Goal: Contribute content: Contribute content

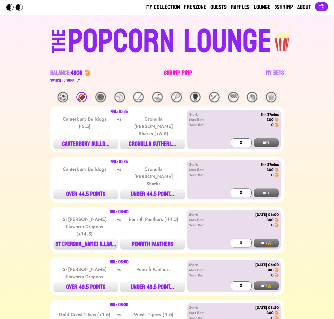
click at [169, 73] on link "Shrimp Pimp" at bounding box center [178, 76] width 28 height 15
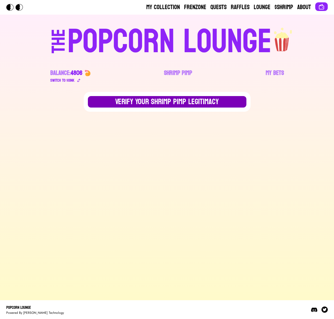
click at [139, 102] on button "Verify Your Shrimp Pimp Legitimacy" at bounding box center [167, 101] width 158 height 11
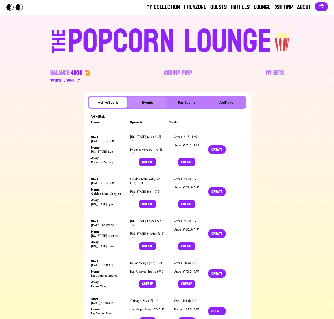
click at [152, 100] on button "Events" at bounding box center [147, 102] width 38 height 10
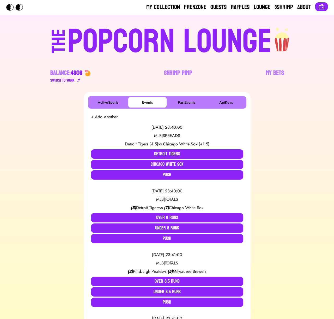
click at [109, 116] on button "+ Add Another" at bounding box center [104, 117] width 27 height 6
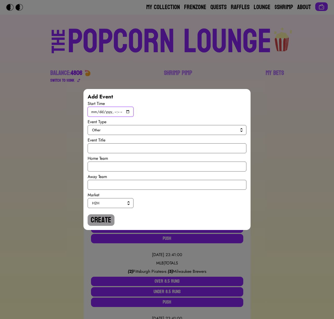
click at [128, 111] on input "datetime-local" at bounding box center [111, 112] width 46 height 10
type input "[DATE]T14:00"
click at [182, 129] on span "Other" at bounding box center [166, 129] width 148 height 5
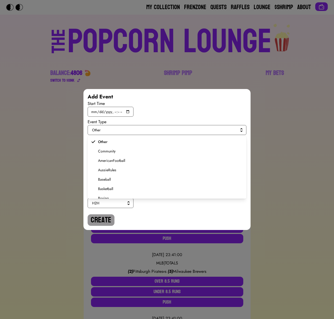
scroll to position [99, 0]
click at [109, 173] on span "Soccer" at bounding box center [170, 173] width 144 height 5
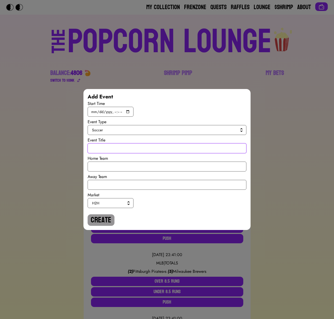
click at [117, 146] on input "text" at bounding box center [167, 148] width 159 height 10
type input "World Cup Qualiy"
drag, startPoint x: 126, startPoint y: 150, endPoint x: 74, endPoint y: 147, distance: 52.0
click at [74, 147] on div "Add Event Start Time Event Type Soccer Event Title World Cup Qualiy Home Team A…" at bounding box center [167, 159] width 334 height 319
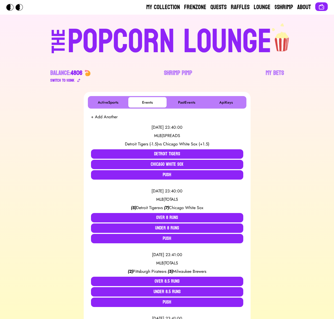
click at [101, 118] on button "+ Add Another" at bounding box center [104, 117] width 27 height 6
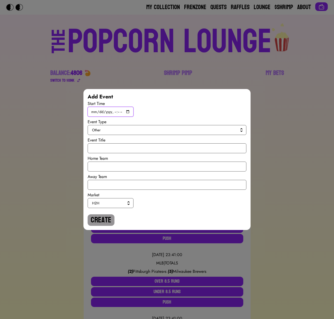
click at [128, 112] on input "datetime-local" at bounding box center [111, 112] width 46 height 10
type input "[DATE]T14:00"
click at [184, 127] on span "Other" at bounding box center [166, 129] width 148 height 5
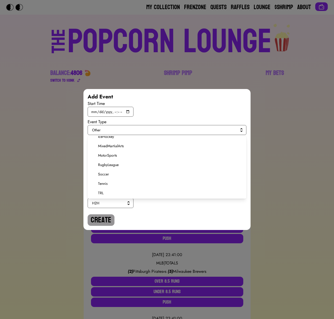
click at [112, 173] on span "Soccer" at bounding box center [170, 173] width 144 height 5
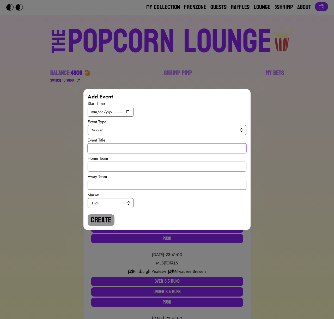
click at [110, 150] on input "text" at bounding box center [167, 148] width 159 height 10
type input "w"
drag, startPoint x: 122, startPoint y: 150, endPoint x: 91, endPoint y: 144, distance: 31.1
click at [91, 144] on input "World Cup Quali" at bounding box center [167, 148] width 159 height 10
type input "World Cup Quali"
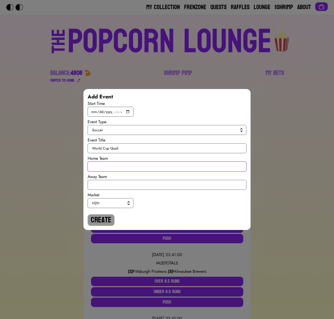
click at [100, 164] on input "text" at bounding box center [167, 166] width 159 height 10
type input "[GEOGRAPHIC_DATA]"
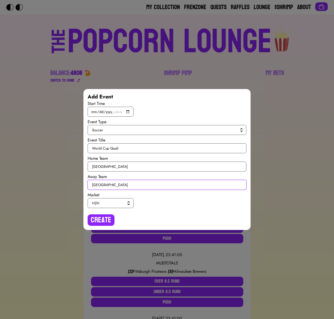
type input "[GEOGRAPHIC_DATA]"
click at [108, 201] on span "H2H" at bounding box center [109, 202] width 35 height 5
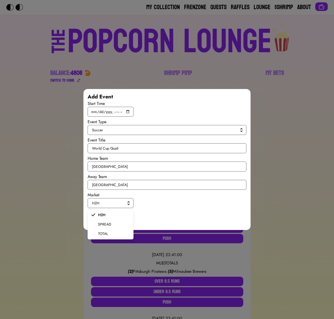
click at [107, 225] on span "SPREAD" at bounding box center [113, 223] width 31 height 5
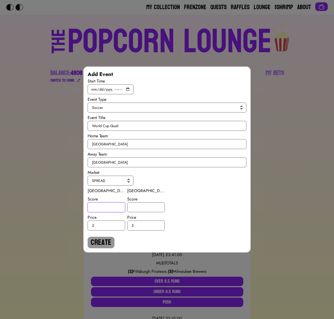
click at [105, 212] on input "number" at bounding box center [107, 207] width 38 height 10
type input "1.5"
type input "-1.5"
click at [109, 242] on button "Create" at bounding box center [101, 241] width 27 height 11
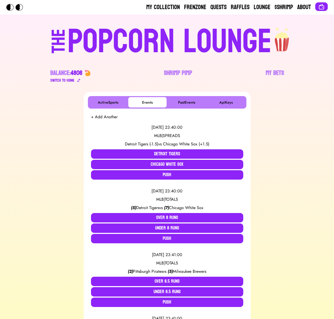
click at [102, 119] on button "+ Add Another" at bounding box center [104, 117] width 27 height 6
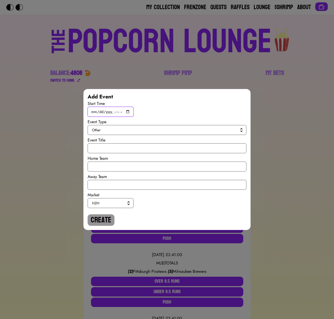
click at [126, 111] on input "datetime-local" at bounding box center [111, 112] width 46 height 10
type input "[DATE]T17:00"
click at [192, 134] on button "Other" at bounding box center [167, 130] width 159 height 10
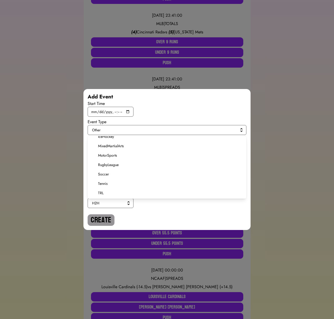
click at [110, 175] on span "Soccer" at bounding box center [170, 173] width 144 height 5
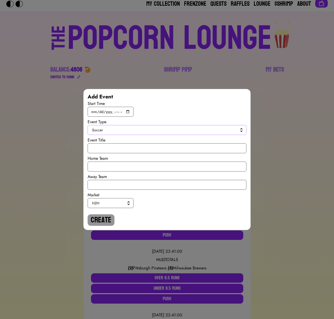
scroll to position [0, 0]
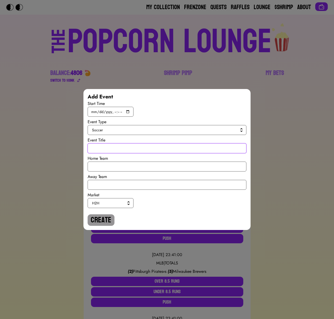
click at [98, 149] on input "text" at bounding box center [167, 148] width 159 height 10
paste input "World Cup Quali"
type input "World Cup Quali"
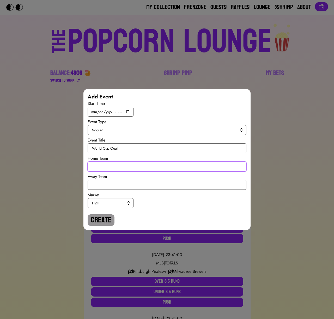
click at [113, 168] on input "text" at bounding box center [167, 166] width 159 height 10
type input "[GEOGRAPHIC_DATA]"
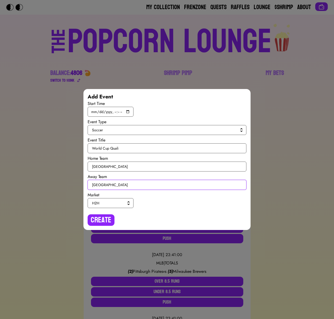
type input "[GEOGRAPHIC_DATA]"
click at [124, 200] on span "H2H" at bounding box center [109, 202] width 35 height 5
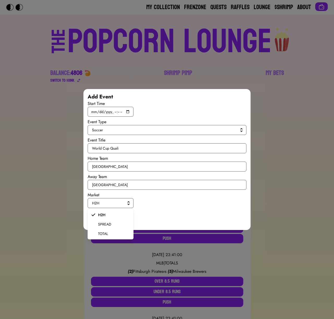
click at [114, 224] on span "SPREAD" at bounding box center [113, 223] width 31 height 5
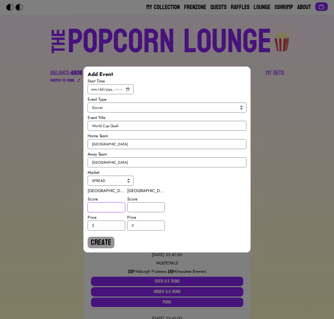
click at [111, 209] on input "number" at bounding box center [107, 207] width 38 height 10
type input "2.5"
type input "-2.5"
click at [105, 242] on button "Create" at bounding box center [101, 241] width 27 height 11
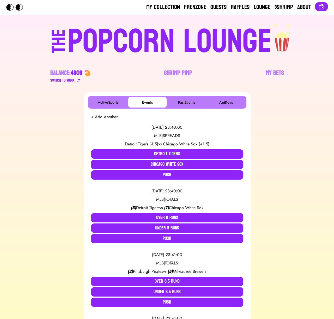
click at [106, 119] on button "+ Add Another" at bounding box center [104, 117] width 27 height 6
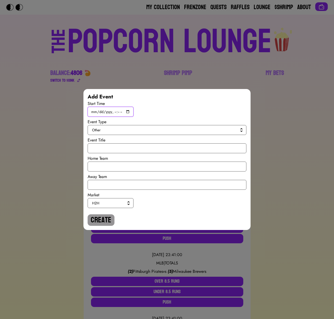
click at [127, 109] on input "datetime-local" at bounding box center [111, 112] width 46 height 10
type input "[DATE]T17:00"
click at [179, 132] on button "Other" at bounding box center [167, 130] width 159 height 10
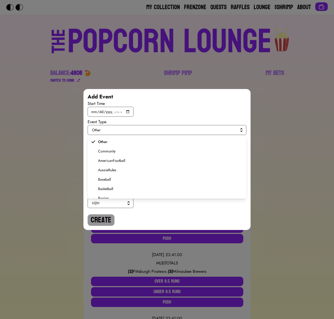
scroll to position [99, 0]
click at [104, 173] on span "Soccer" at bounding box center [170, 173] width 144 height 5
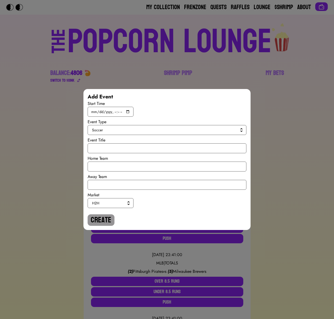
click at [107, 142] on div "Event Title" at bounding box center [167, 140] width 159 height 6
click at [106, 148] on input "text" at bounding box center [167, 148] width 159 height 10
paste input "World Cup Quali"
type input "World Cup Quali"
click at [108, 163] on input "text" at bounding box center [167, 166] width 159 height 10
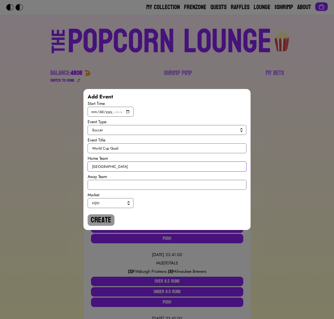
type input "[GEOGRAPHIC_DATA]"
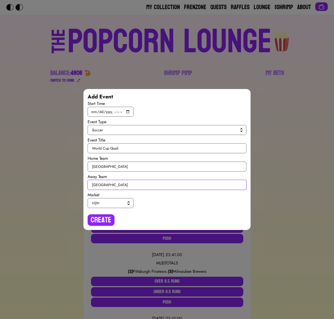
type input "[GEOGRAPHIC_DATA]"
click at [106, 202] on span "H2H" at bounding box center [109, 202] width 35 height 5
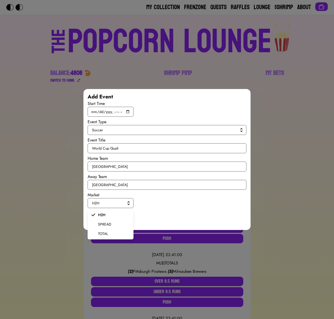
click at [108, 224] on span "SPREAD" at bounding box center [113, 223] width 31 height 5
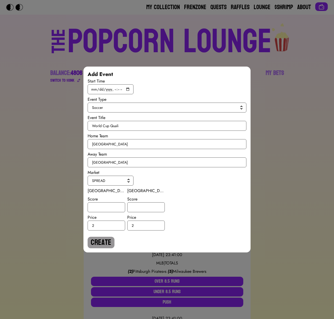
click at [106, 214] on div "Price" at bounding box center [107, 217] width 38 height 6
click at [106, 210] on input "number" at bounding box center [107, 207] width 38 height 10
type input "-4.5"
type input "4.5"
click at [108, 237] on button "Create" at bounding box center [101, 241] width 27 height 11
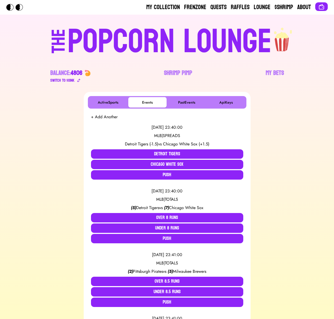
click at [99, 118] on button "+ Add Another" at bounding box center [104, 117] width 27 height 6
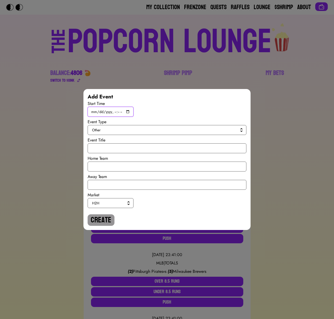
click at [127, 111] on input "datetime-local" at bounding box center [111, 112] width 46 height 10
type input "[DATE]T19:45"
click at [191, 129] on span "Other" at bounding box center [166, 129] width 148 height 5
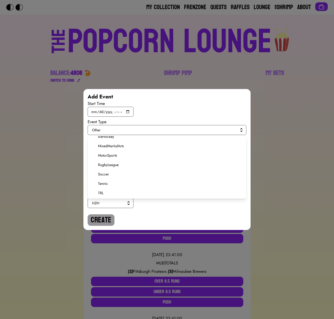
click at [115, 173] on span "Soccer" at bounding box center [170, 173] width 144 height 5
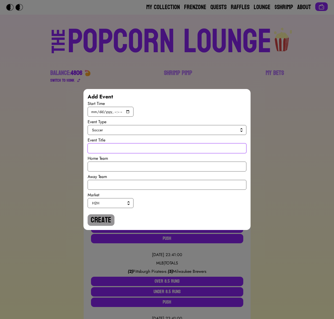
click at [114, 150] on input "text" at bounding box center [167, 148] width 159 height 10
paste input "World Cup Quali"
type input "World Cup Quali"
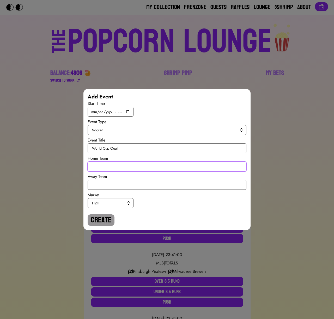
click at [117, 169] on input "text" at bounding box center [167, 166] width 159 height 10
type input "Austia"
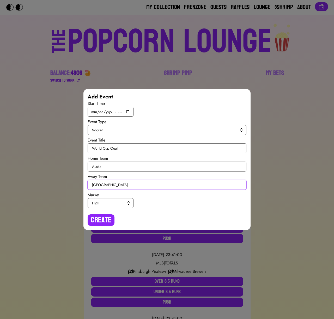
type input "[GEOGRAPHIC_DATA]"
click at [119, 201] on span "H2H" at bounding box center [109, 202] width 35 height 5
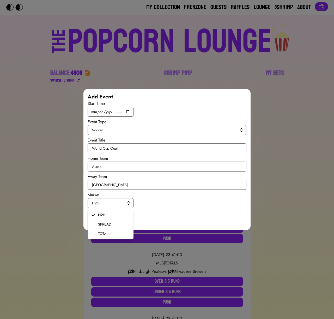
click at [111, 222] on span "SPREAD" at bounding box center [113, 223] width 31 height 5
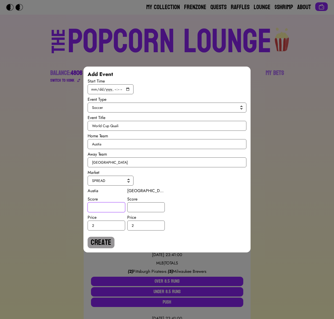
click at [107, 208] on input "number" at bounding box center [107, 207] width 38 height 10
type input "-2.5"
type input "2.5"
click at [100, 240] on button "Create" at bounding box center [101, 241] width 27 height 11
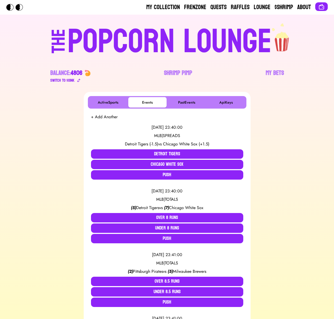
click at [114, 116] on button "+ Add Another" at bounding box center [104, 117] width 27 height 6
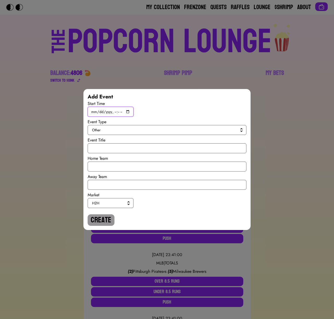
click at [129, 111] on input "datetime-local" at bounding box center [111, 112] width 46 height 10
type input "[DATE]T19:45"
click at [185, 133] on button "Other" at bounding box center [167, 130] width 159 height 10
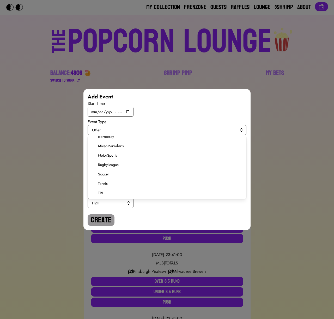
click at [106, 172] on span "Soccer" at bounding box center [170, 173] width 144 height 5
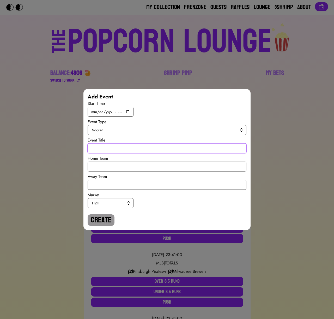
click at [108, 152] on input "text" at bounding box center [167, 148] width 159 height 10
paste input "World Cup Quali"
type input "World Cup Quali"
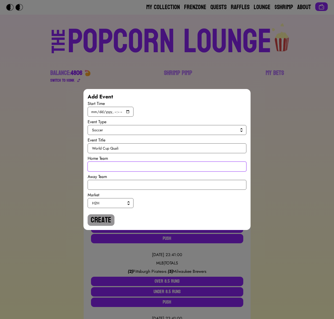
click at [108, 167] on input "text" at bounding box center [167, 166] width 159 height 10
click at [98, 167] on input "Rep Ireland" at bounding box center [167, 166] width 159 height 10
type input "Rep. [GEOGRAPHIC_DATA]"
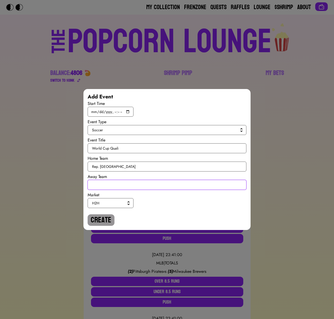
click at [109, 186] on input "text" at bounding box center [167, 185] width 159 height 10
type input "[GEOGRAPHIC_DATA]"
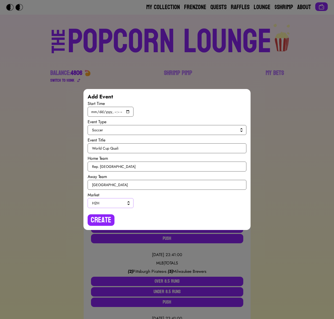
click at [113, 203] on span "H2H" at bounding box center [109, 202] width 35 height 5
click at [155, 204] on div "H2H H2H SPREAD TOTAL" at bounding box center [167, 203] width 159 height 10
click at [103, 223] on button "Create" at bounding box center [101, 219] width 27 height 11
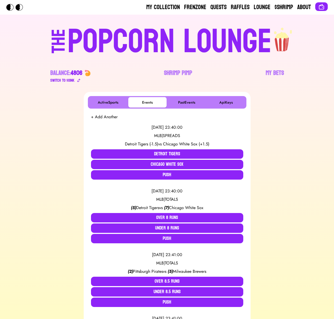
click at [105, 118] on button "+ Add Another" at bounding box center [104, 117] width 27 height 6
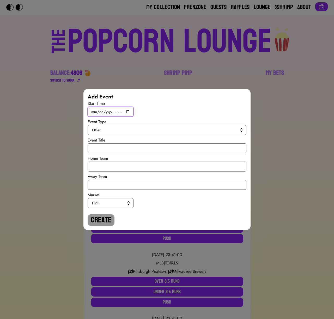
click at [126, 112] on input "datetime-local" at bounding box center [111, 112] width 46 height 10
type input "[DATE]T19:45"
click at [180, 129] on span "Other" at bounding box center [166, 129] width 148 height 5
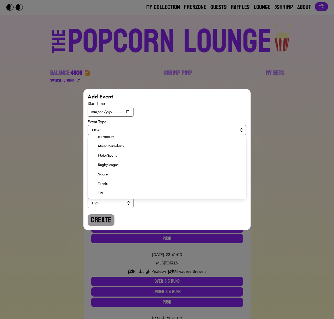
click at [106, 174] on span "Soccer" at bounding box center [170, 173] width 144 height 5
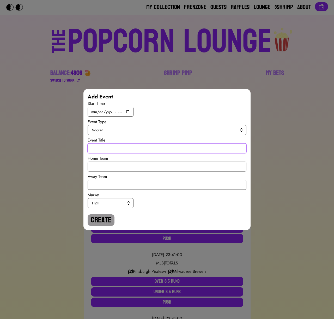
click at [108, 151] on input "text" at bounding box center [167, 148] width 159 height 10
paste input "World Cup Quali"
type input "World Cup Quali"
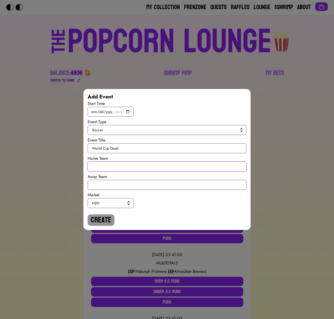
click at [107, 167] on input "text" at bounding box center [167, 166] width 159 height 10
type input "[GEOGRAPHIC_DATA]"
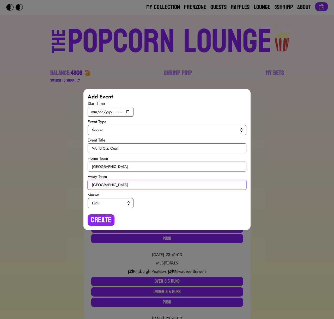
type input "[GEOGRAPHIC_DATA]"
click at [100, 198] on button "H2H" at bounding box center [111, 203] width 46 height 10
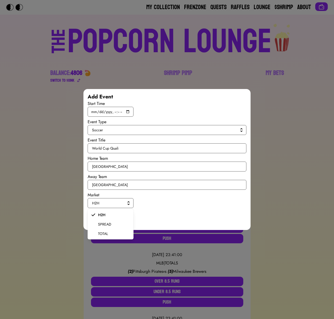
click at [100, 224] on span "SPREAD" at bounding box center [113, 223] width 31 height 5
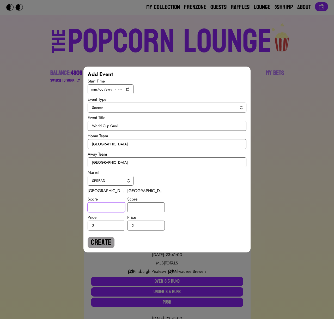
click at [100, 210] on input "number" at bounding box center [107, 207] width 38 height 10
type input "2.5"
type input "-2.5"
click at [100, 246] on button "Create" at bounding box center [101, 241] width 27 height 11
